Goal: Information Seeking & Learning: Learn about a topic

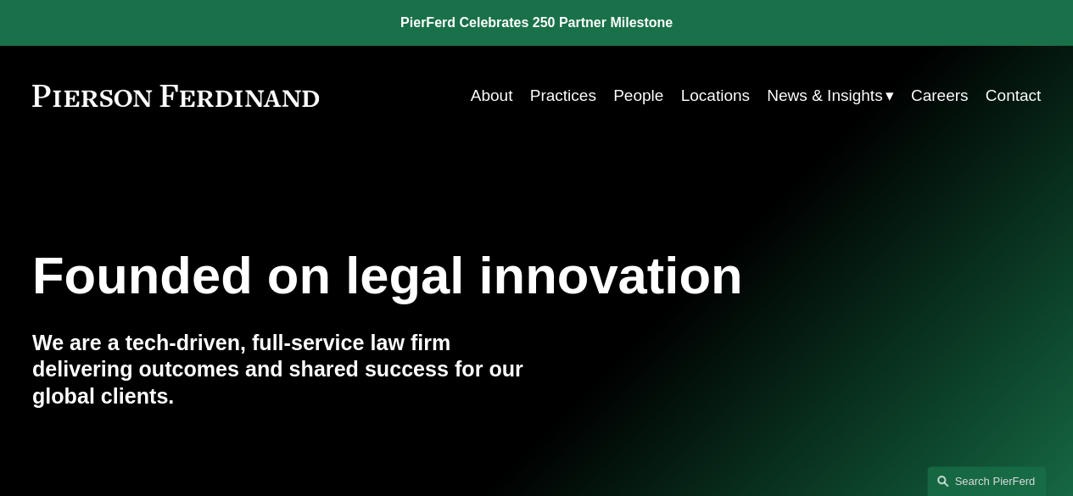
click at [0, 0] on span "News" at bounding box center [0, 0] width 0 height 0
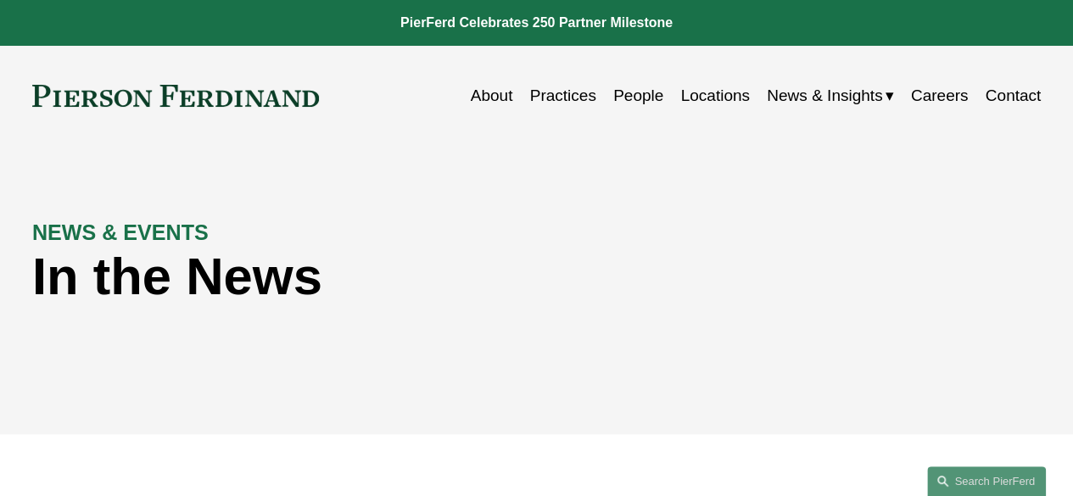
click at [574, 98] on link "Practices" at bounding box center [563, 96] width 66 height 32
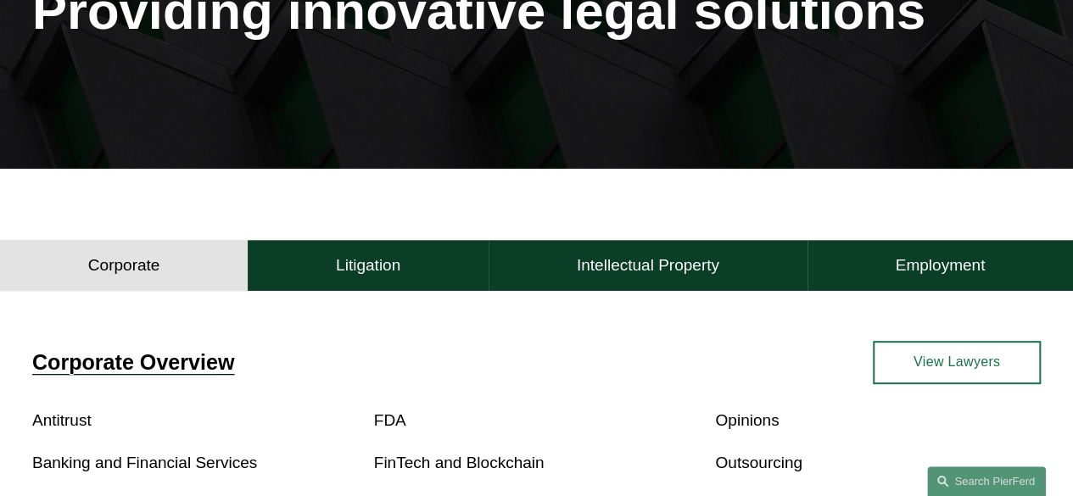
scroll to position [268, 0]
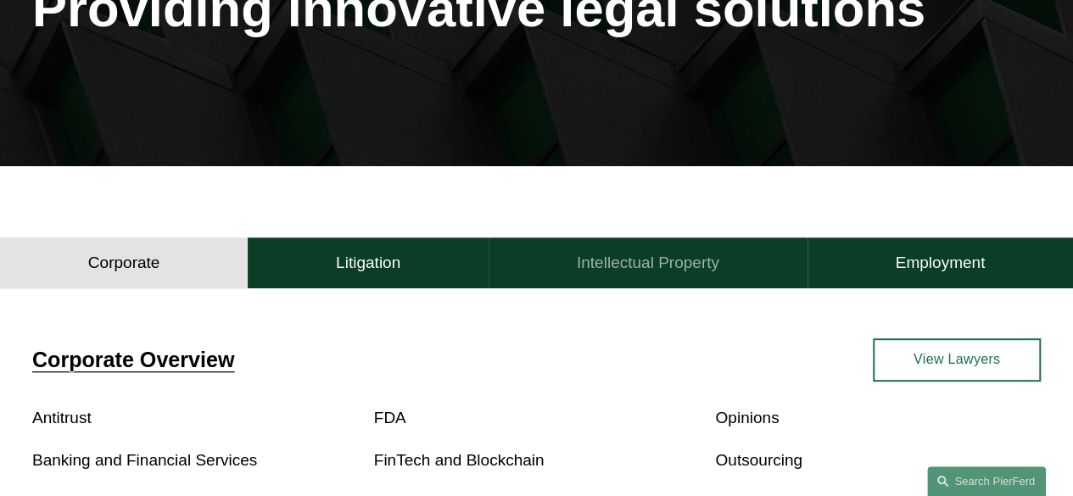
click at [717, 268] on h4 "Intellectual Property" at bounding box center [648, 263] width 143 height 20
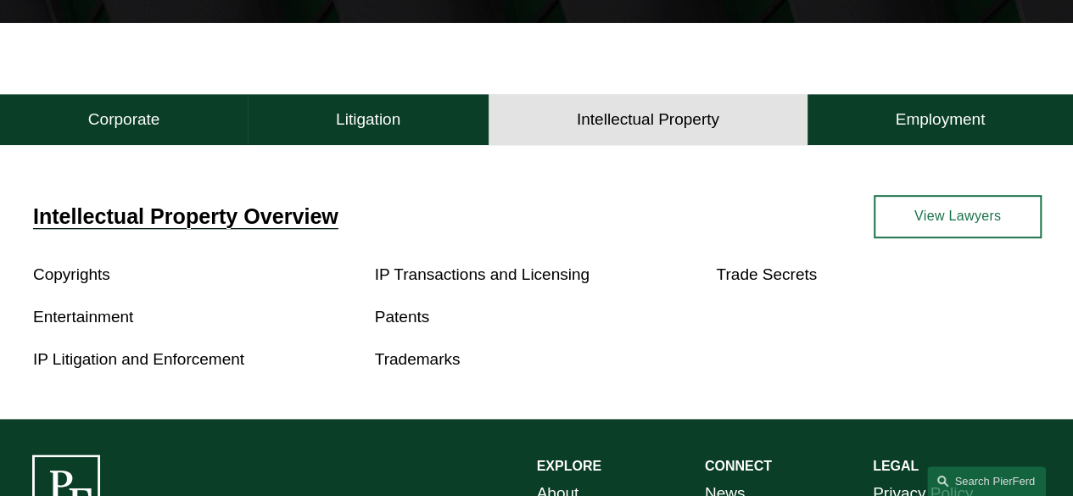
scroll to position [417, 0]
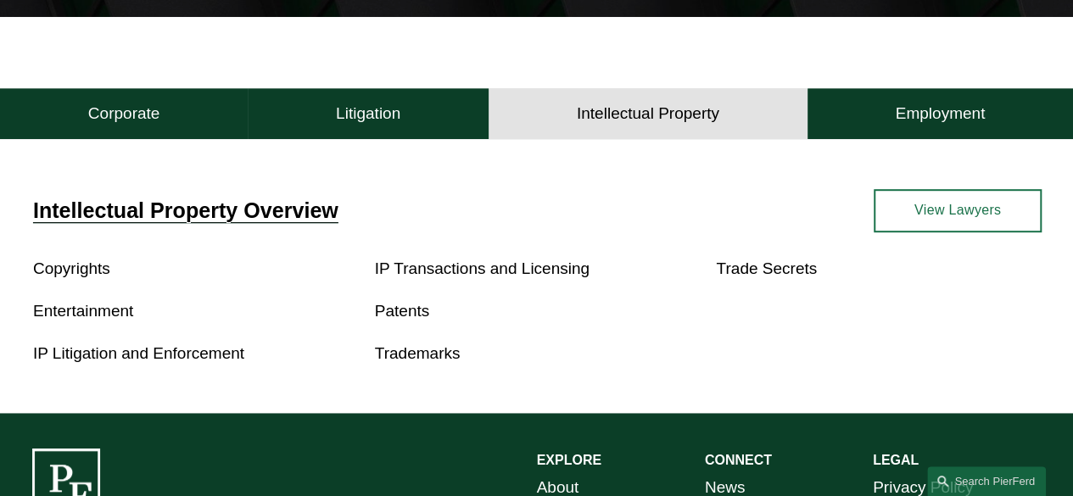
click at [236, 215] on span "Intellectual Property Overview" at bounding box center [185, 211] width 305 height 24
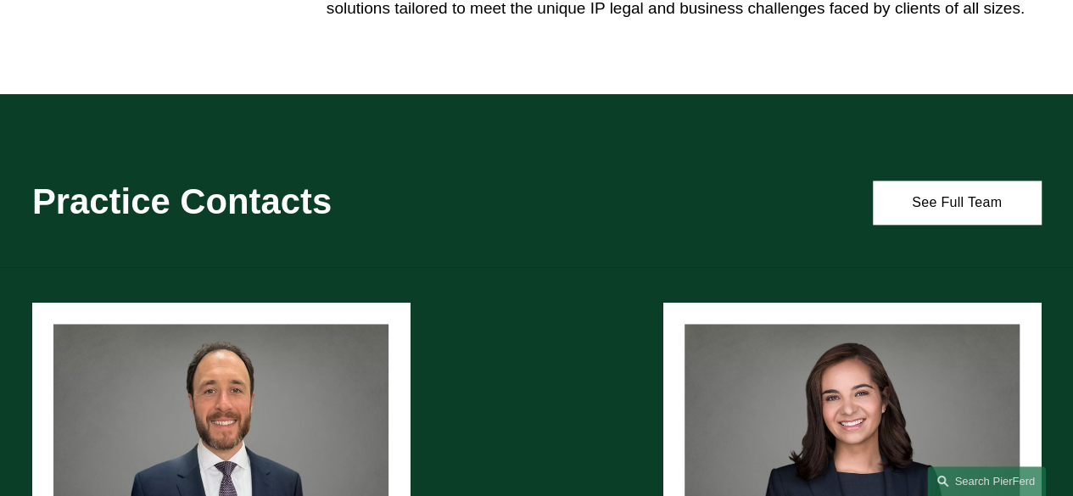
scroll to position [1045, 0]
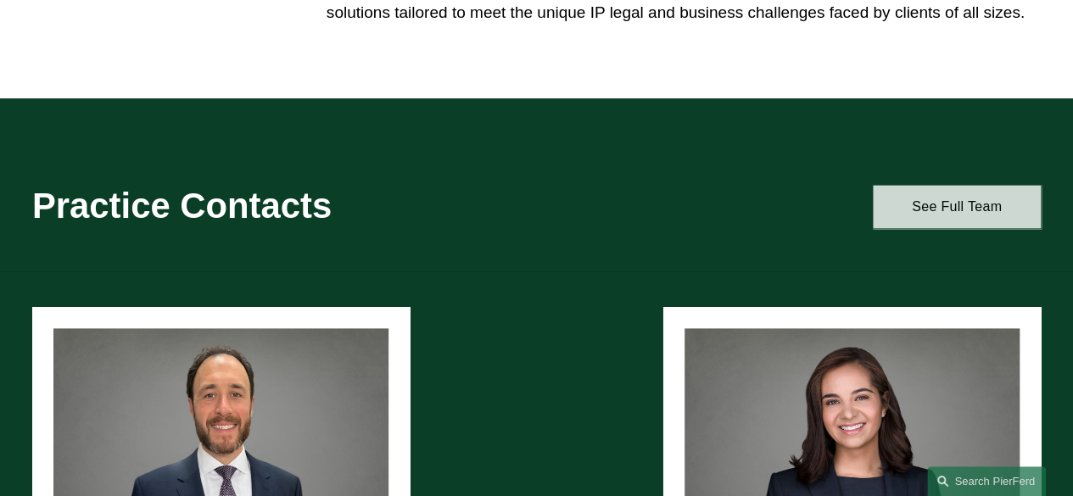
click at [953, 216] on link "See Full Team" at bounding box center [957, 206] width 168 height 43
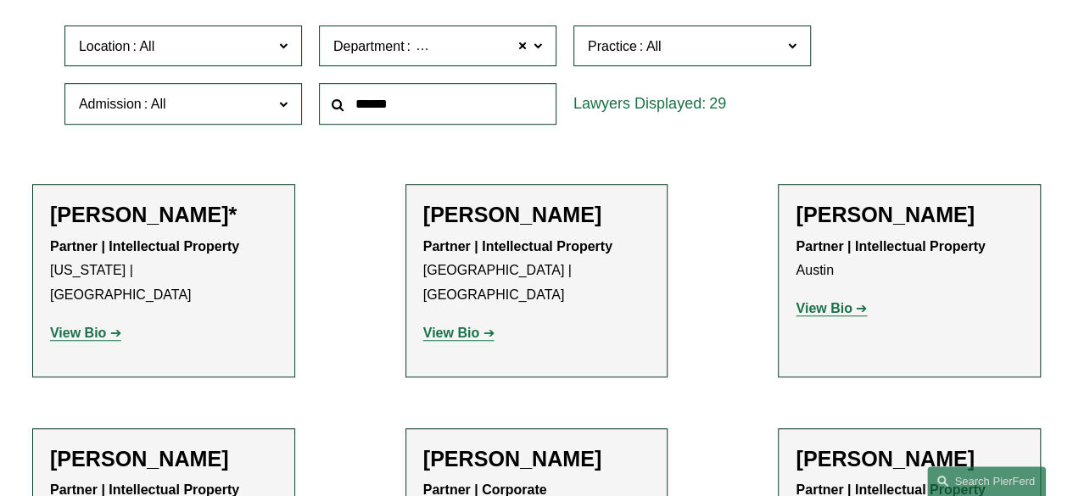
scroll to position [463, 0]
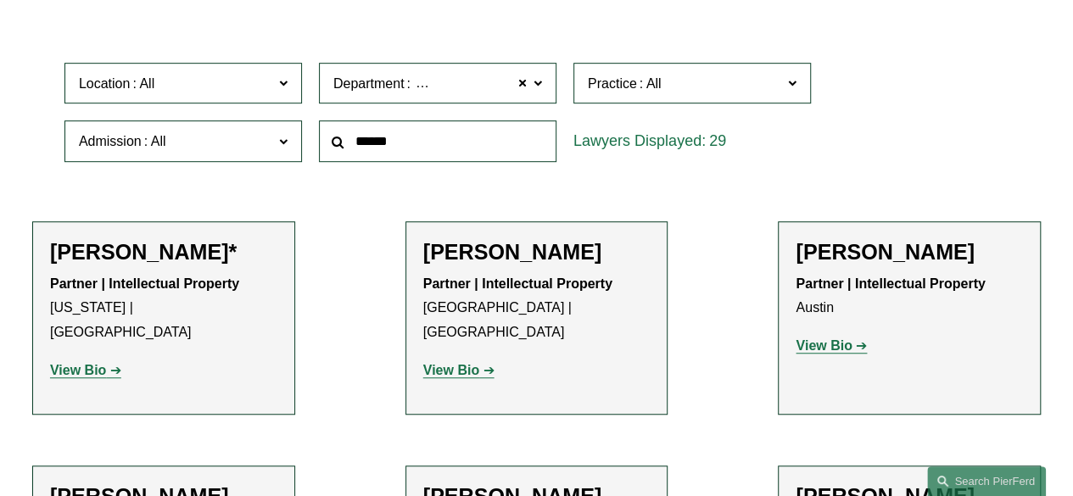
click at [541, 86] on span at bounding box center [538, 82] width 8 height 22
click at [0, 0] on link "Intellectual Property" at bounding box center [0, 0] width 0 height 0
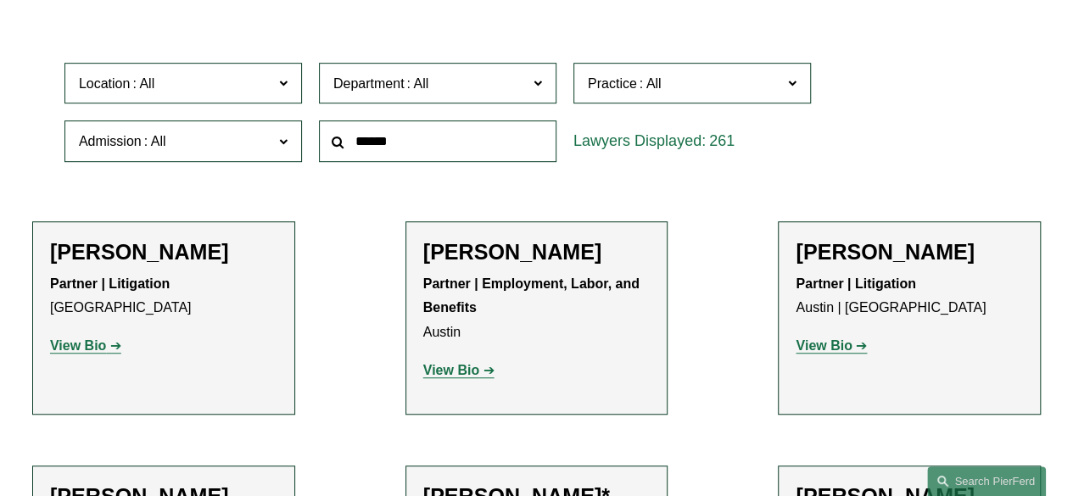
click at [798, 84] on label "Practice" at bounding box center [693, 84] width 238 height 42
click at [0, 0] on link "Intellectual Property Litigation" at bounding box center [0, 0] width 0 height 0
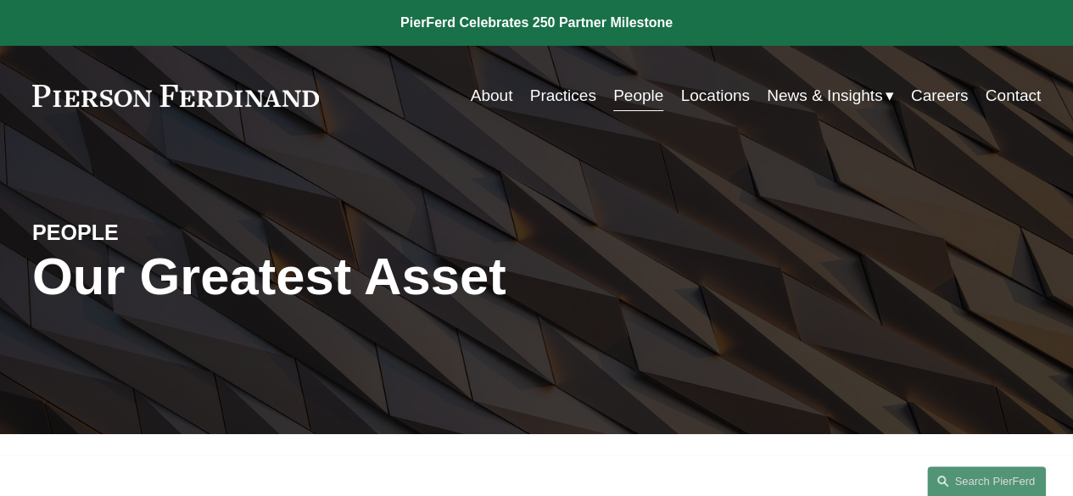
click at [491, 92] on link "About" at bounding box center [492, 96] width 42 height 32
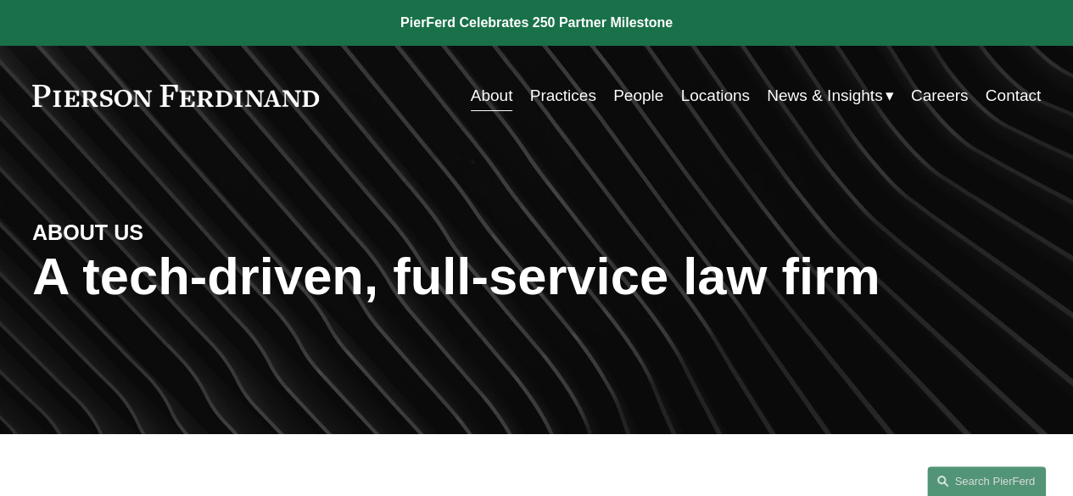
click at [554, 94] on link "Practices" at bounding box center [563, 96] width 66 height 32
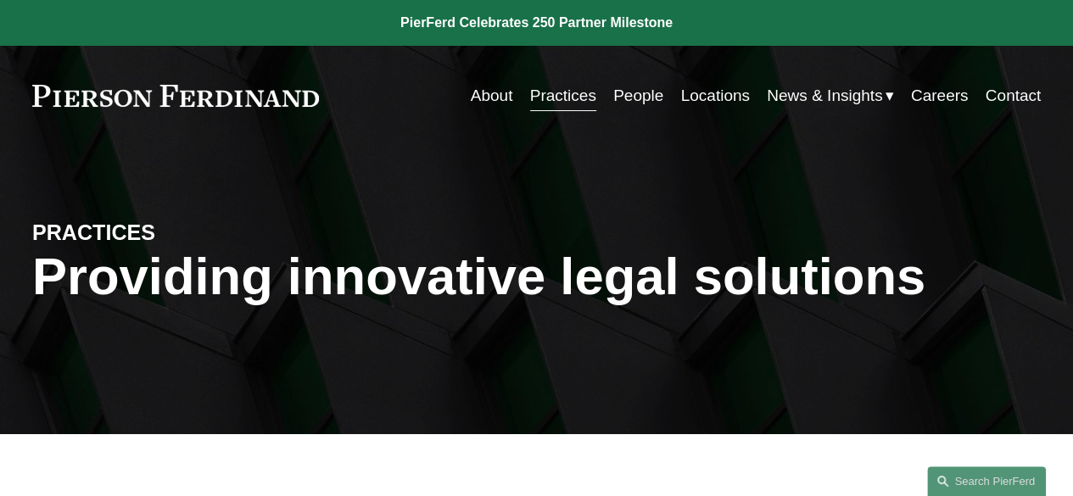
click at [721, 89] on link "Locations" at bounding box center [715, 96] width 69 height 32
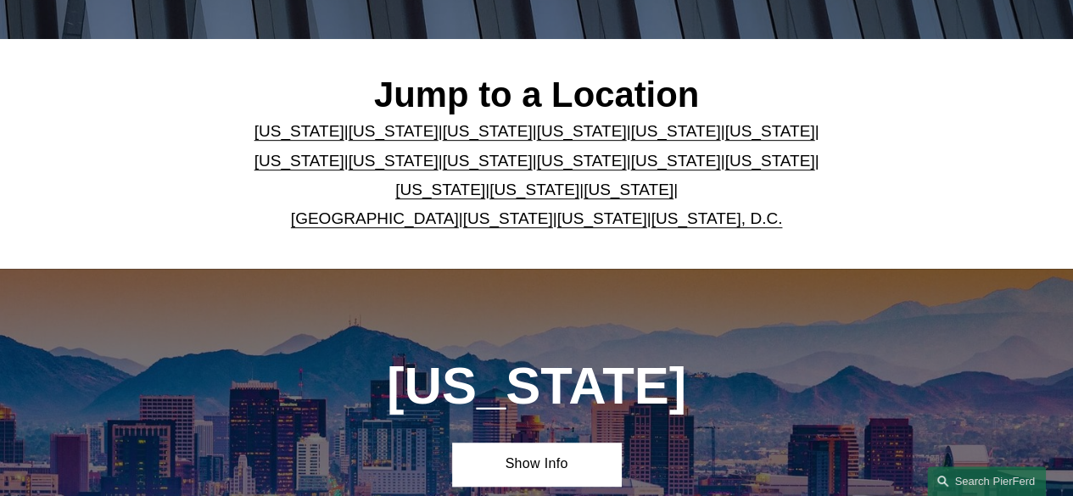
scroll to position [412, 0]
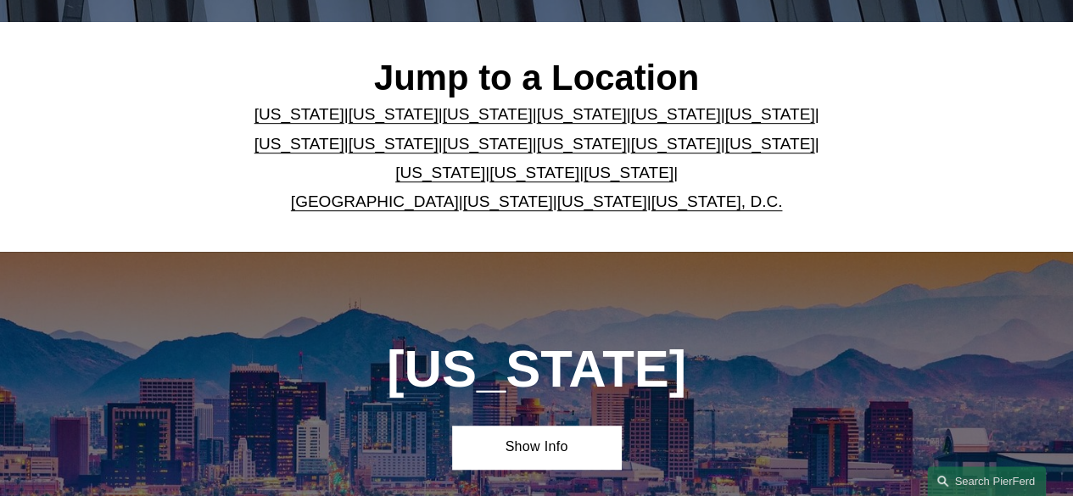
click at [672, 210] on link "[US_STATE], D.C." at bounding box center [718, 202] width 132 height 18
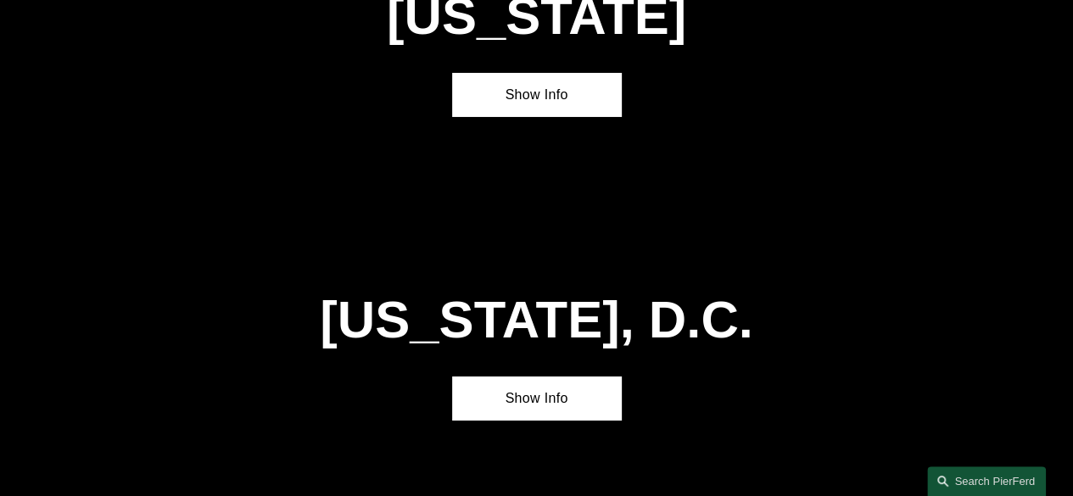
scroll to position [6200, 0]
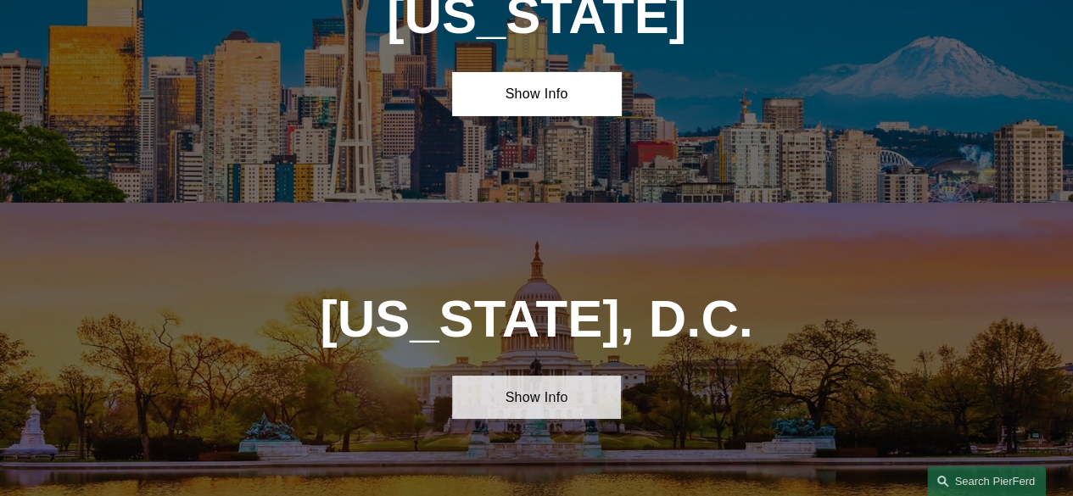
click at [587, 376] on link "Show Info" at bounding box center [536, 397] width 168 height 43
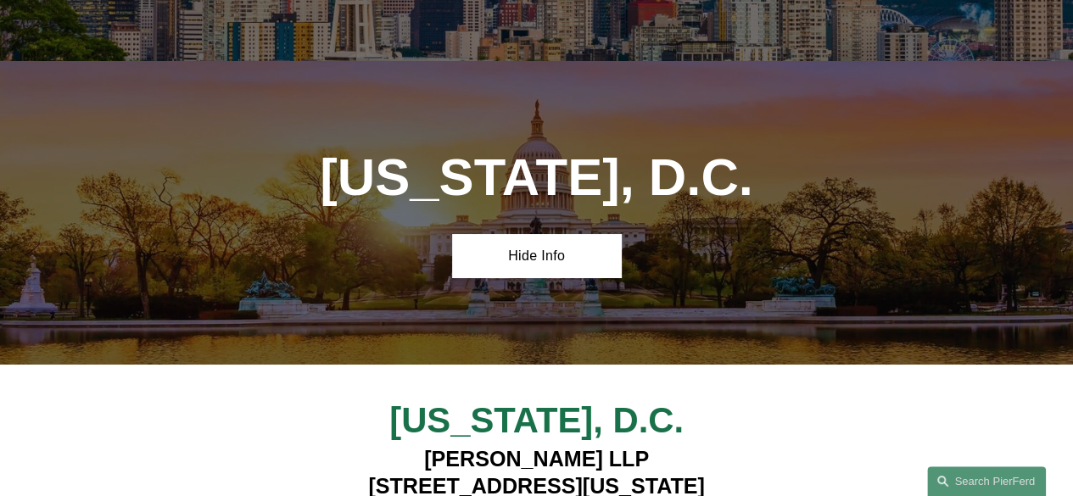
scroll to position [6515, 0]
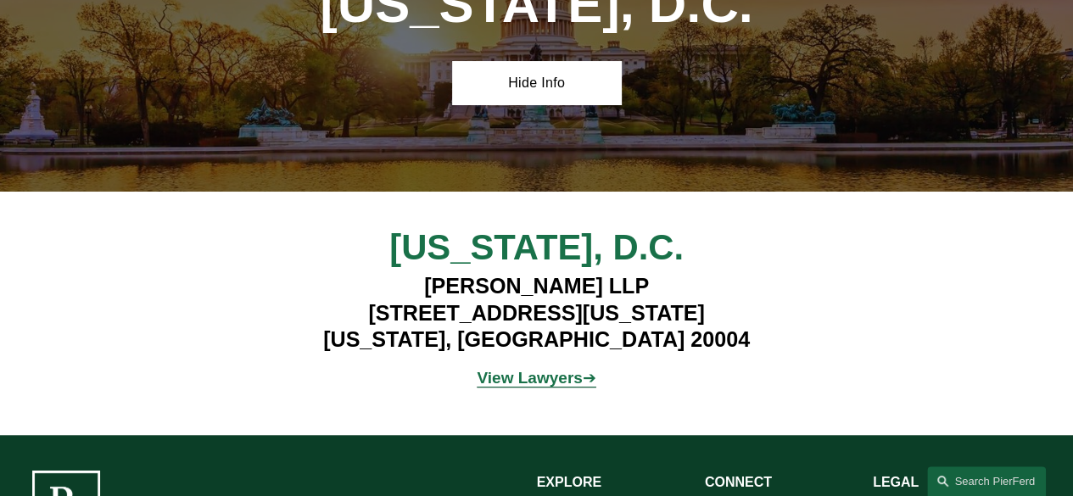
click at [546, 369] on strong "View Lawyers" at bounding box center [529, 378] width 105 height 18
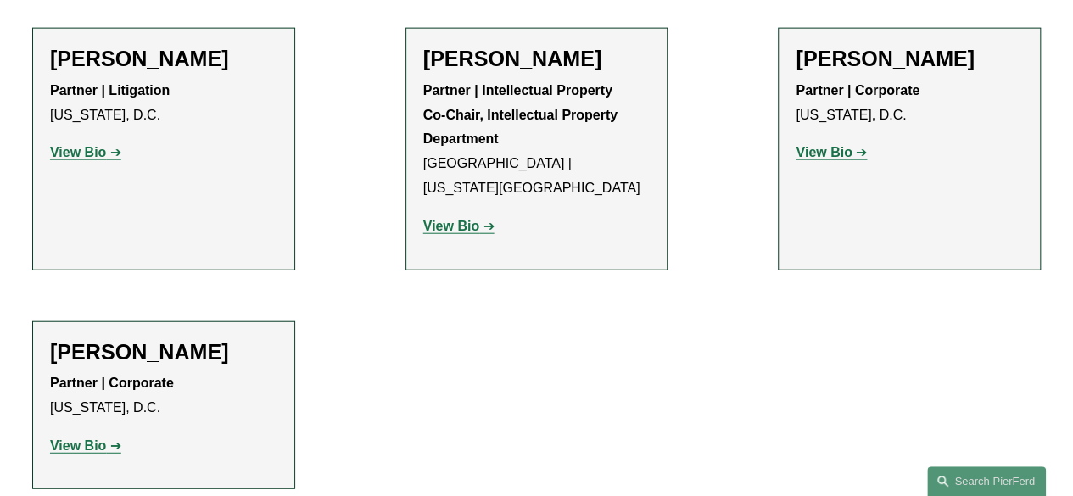
scroll to position [2003, 0]
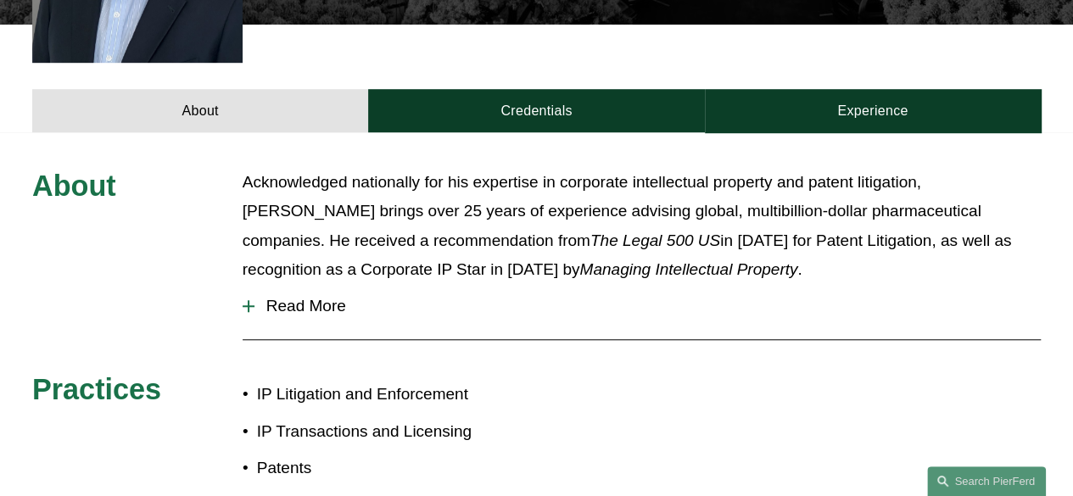
scroll to position [630, 0]
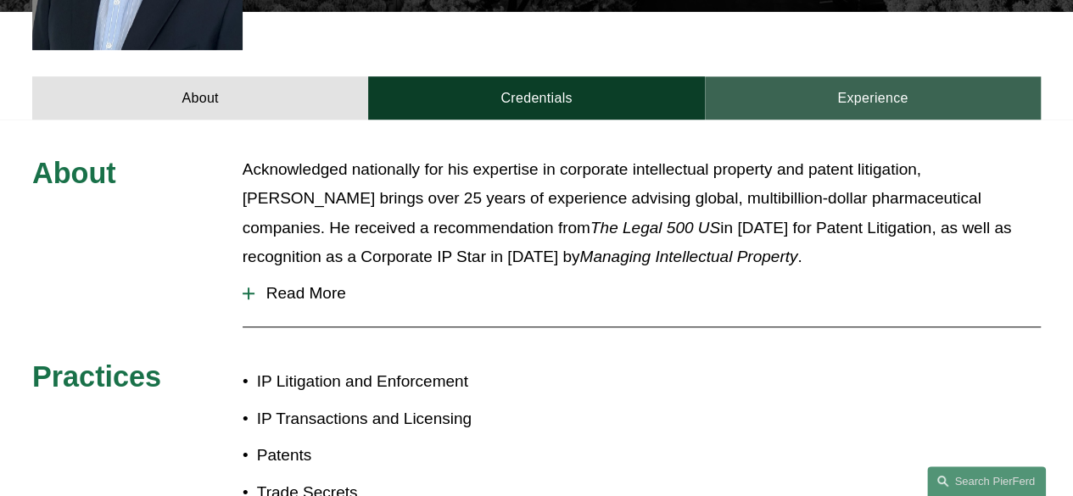
click at [898, 79] on link "Experience" at bounding box center [873, 97] width 336 height 43
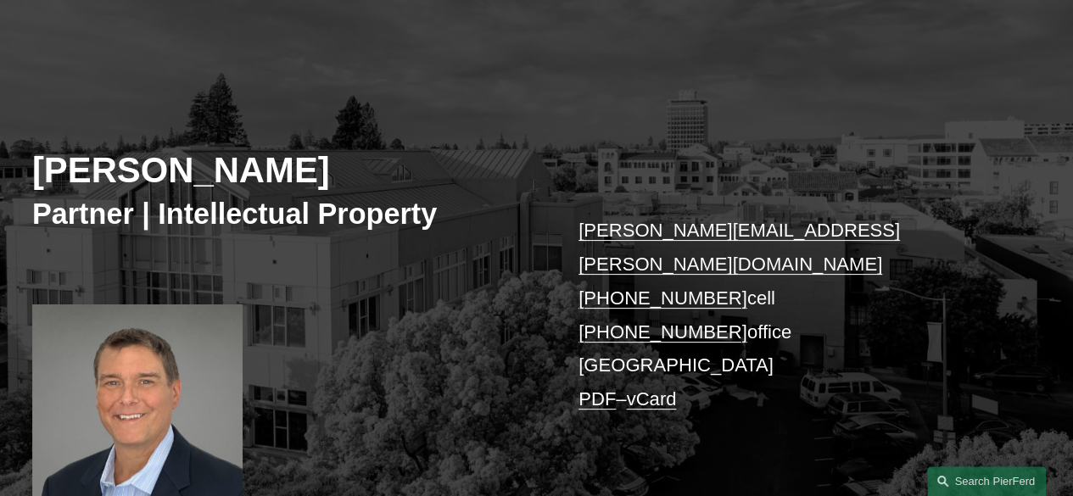
scroll to position [53, 0]
